Goal: Information Seeking & Learning: Understand process/instructions

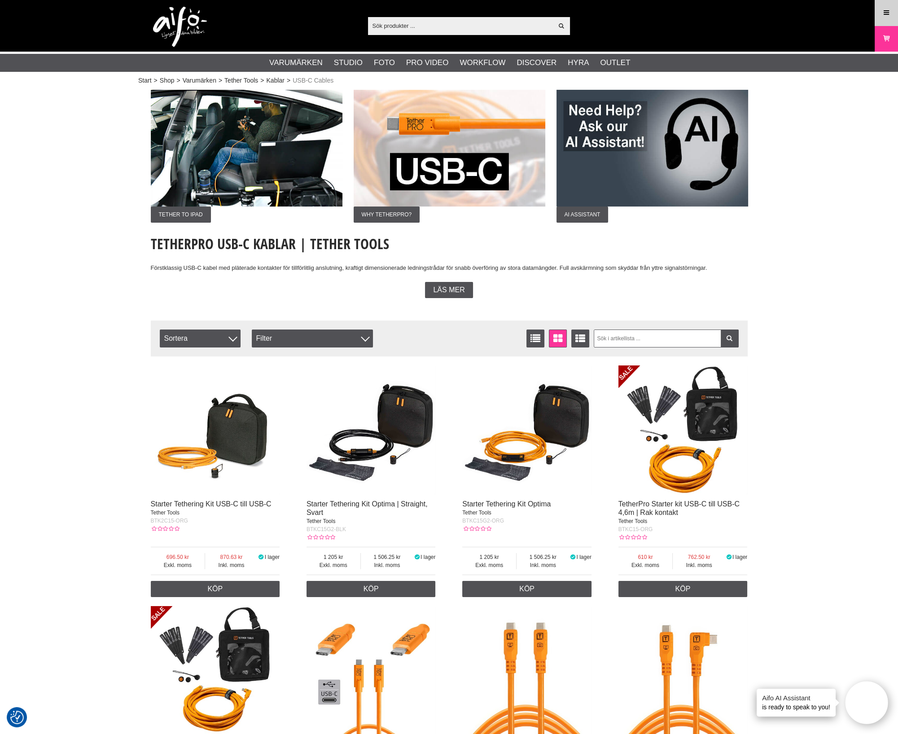
click at [892, 10] on link "Meny" at bounding box center [886, 12] width 22 height 21
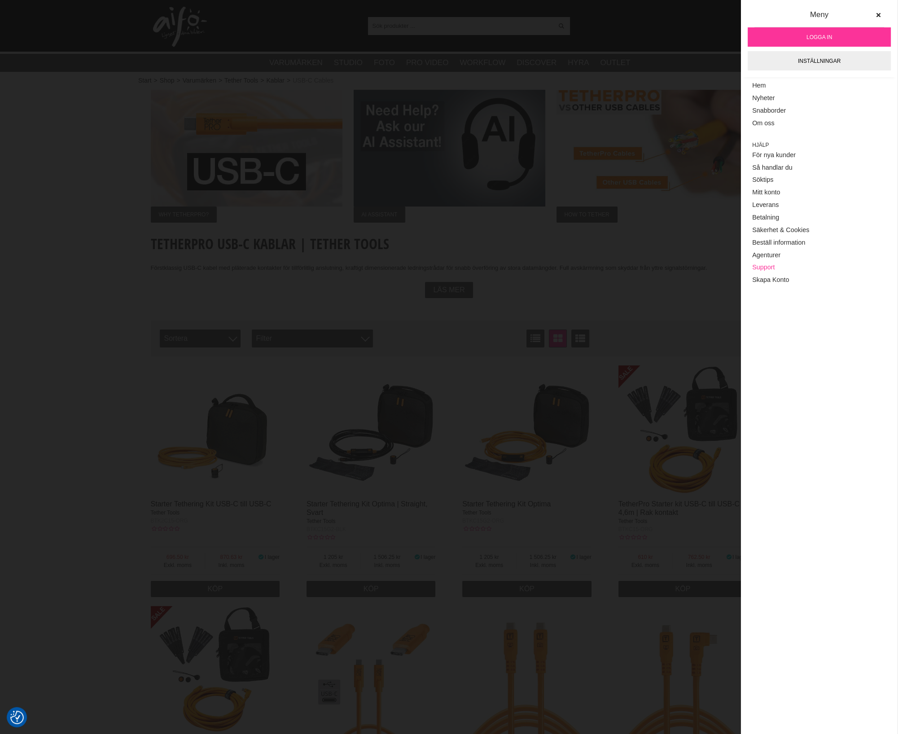
click at [766, 266] on link "Support" at bounding box center [819, 267] width 134 height 13
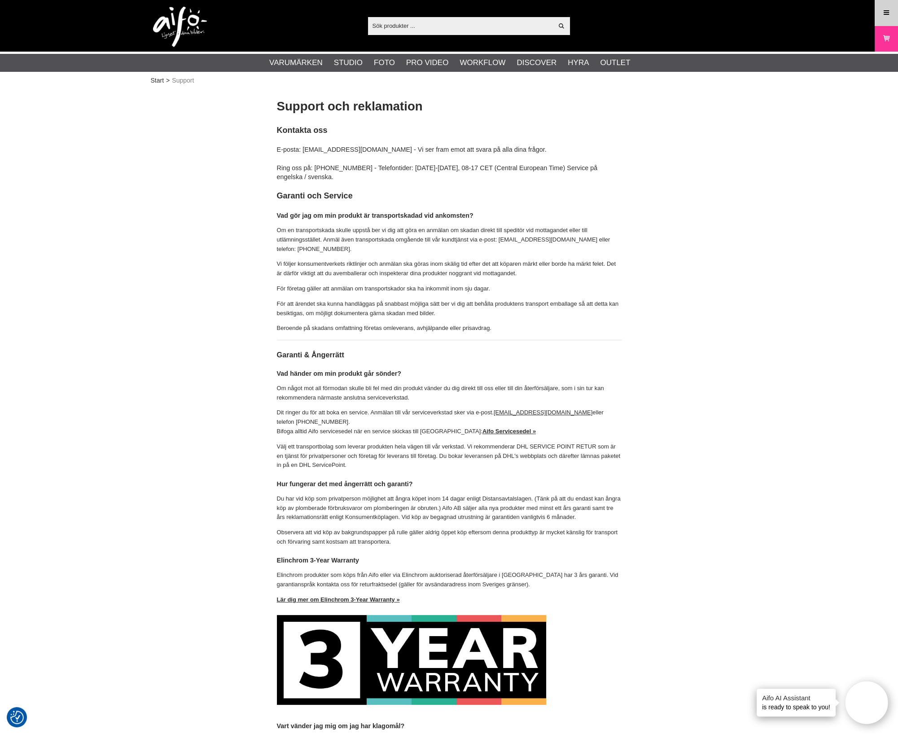
click at [892, 11] on link "Meny" at bounding box center [886, 12] width 22 height 21
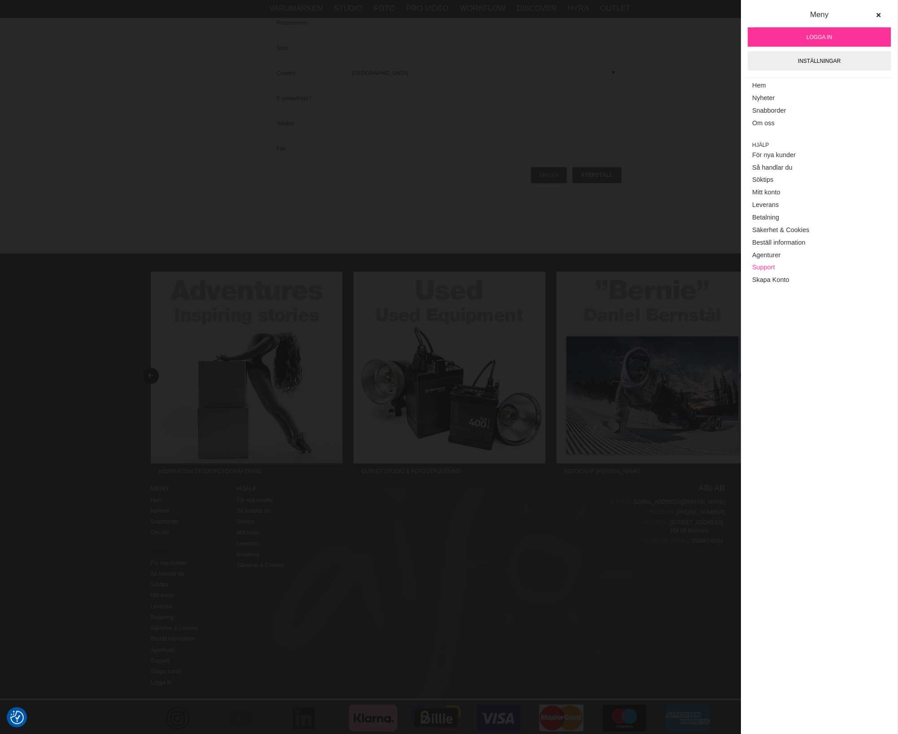
scroll to position [998, 0]
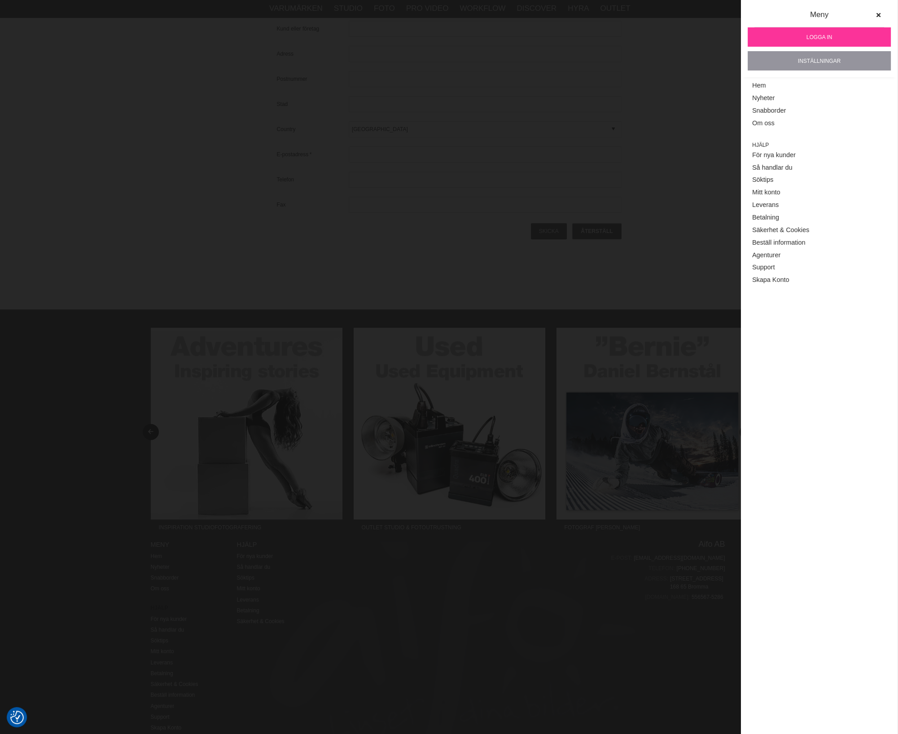
click at [855, 60] on link "Inställningar" at bounding box center [818, 60] width 143 height 19
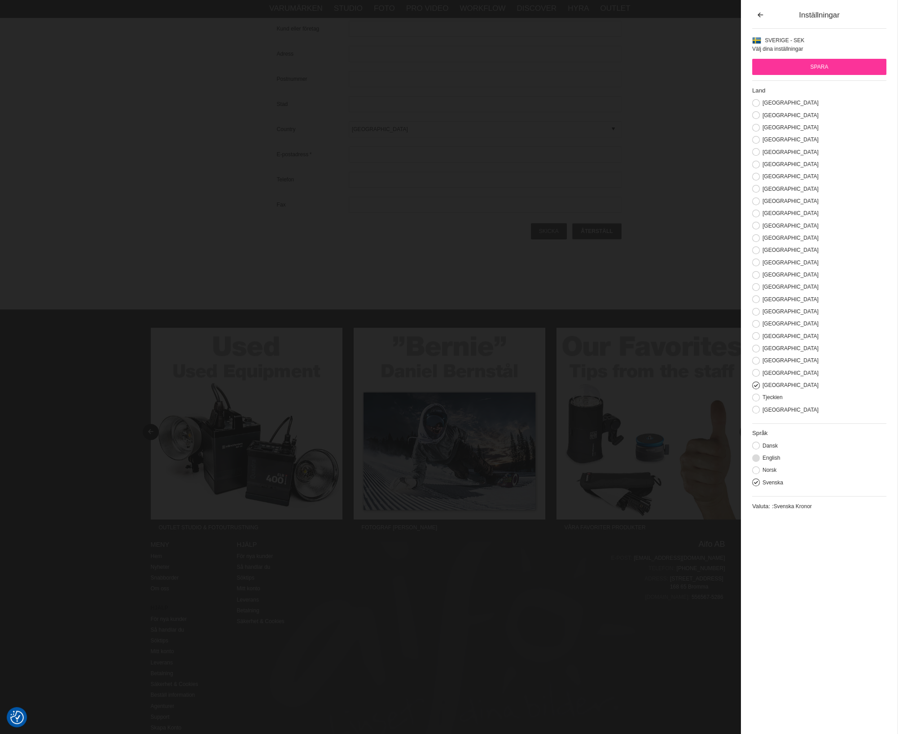
click at [758, 462] on button at bounding box center [756, 458] width 8 height 8
click at [832, 66] on input "Spara" at bounding box center [819, 67] width 134 height 16
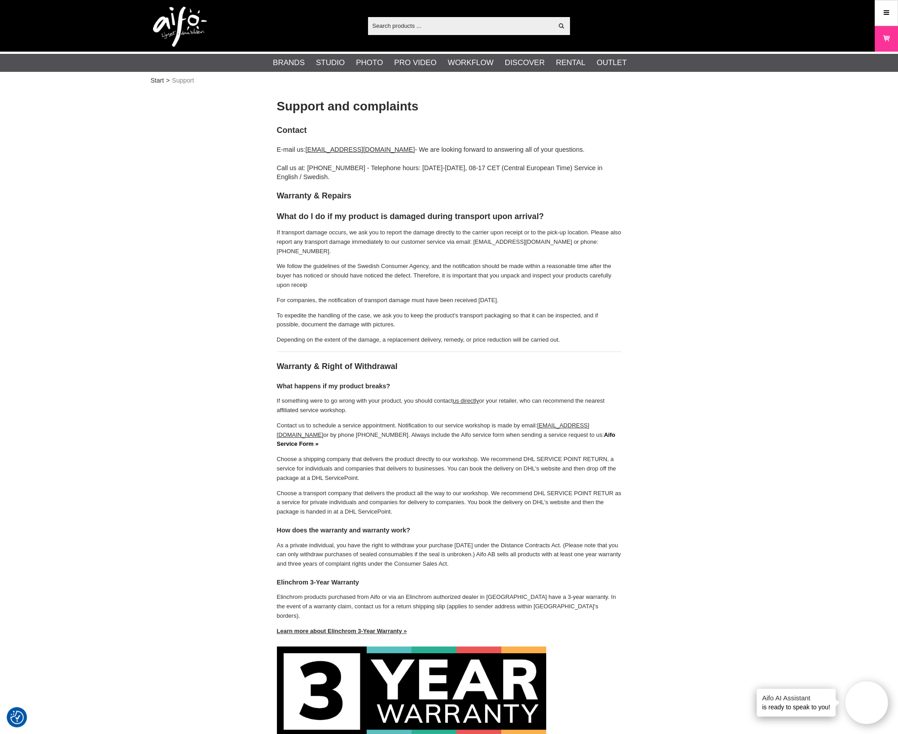
click at [552, 431] on strong "Aifo Service Form »" at bounding box center [446, 439] width 338 height 16
